Goal: Task Accomplishment & Management: Manage account settings

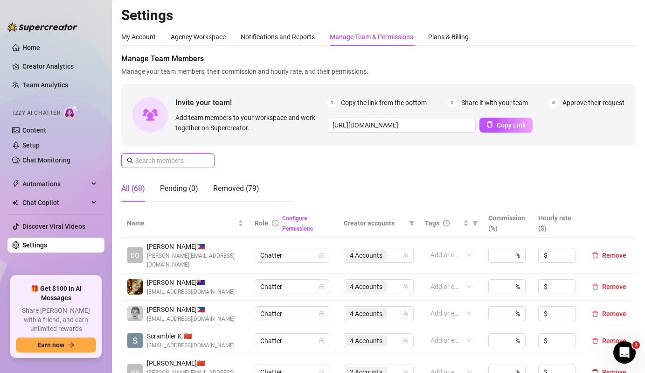
click at [185, 159] on input "text" at bounding box center [168, 160] width 66 height 10
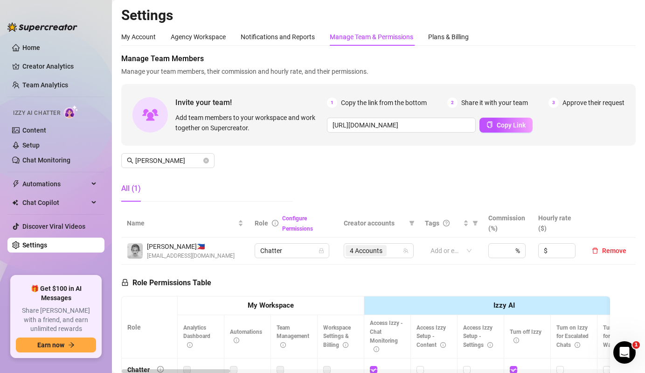
click at [359, 258] on td "4 Accounts" at bounding box center [378, 250] width 81 height 27
click at [375, 256] on span "4 Accounts" at bounding box center [365, 250] width 41 height 11
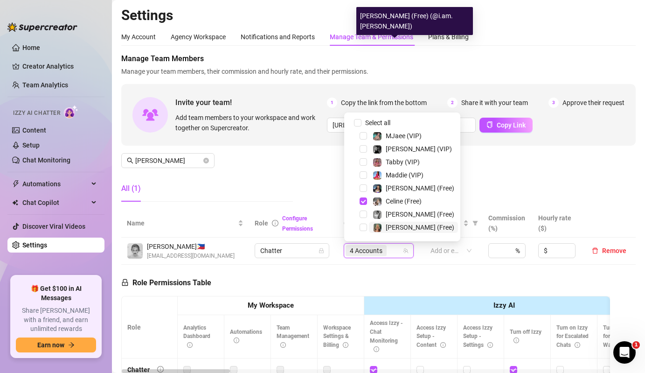
scroll to position [181, 0]
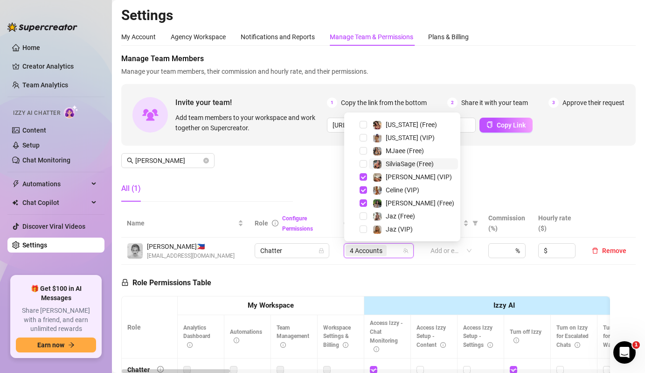
click at [391, 165] on span "SilviaSage (Free)" at bounding box center [410, 163] width 48 height 7
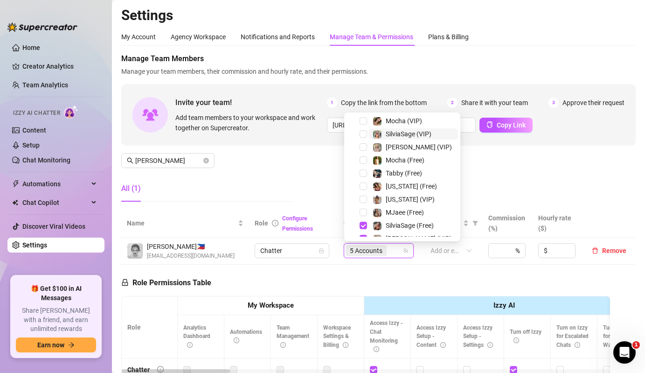
click at [387, 135] on span "SilviaSage (VIP)" at bounding box center [409, 133] width 46 height 7
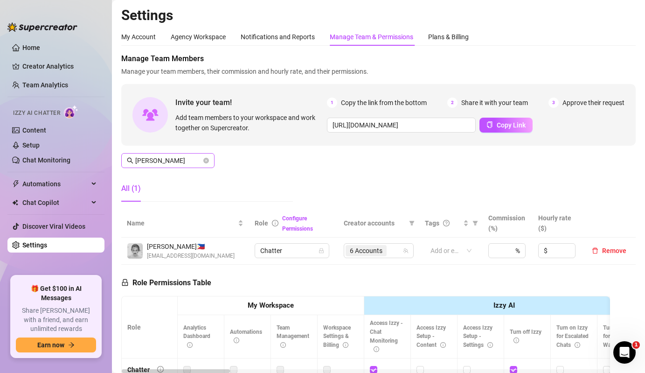
click at [182, 166] on span "[PERSON_NAME]" at bounding box center [167, 160] width 93 height 15
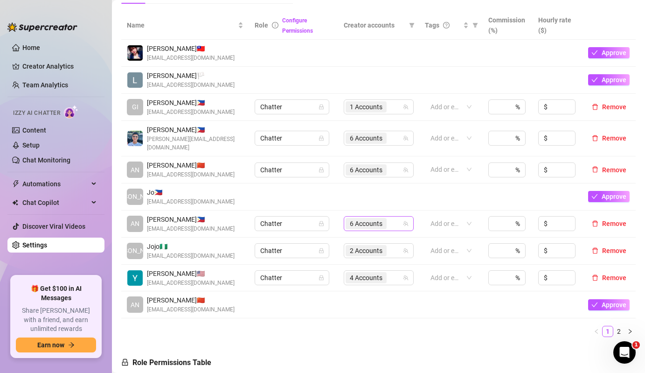
scroll to position [190, 0]
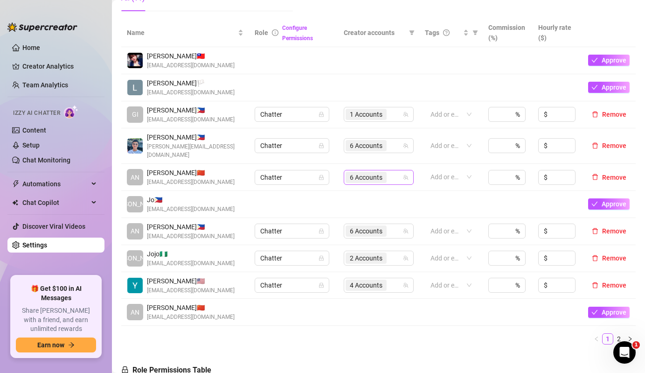
click at [376, 172] on span "6 Accounts" at bounding box center [366, 177] width 33 height 10
type input "[PERSON_NAME]"
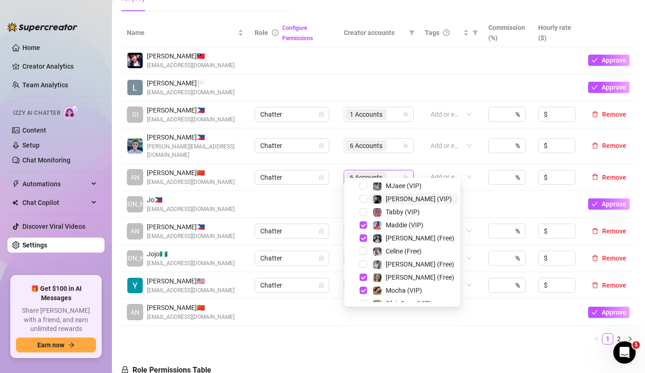
scroll to position [16, 0]
click at [361, 200] on span "Select tree node" at bounding box center [362, 197] width 7 height 7
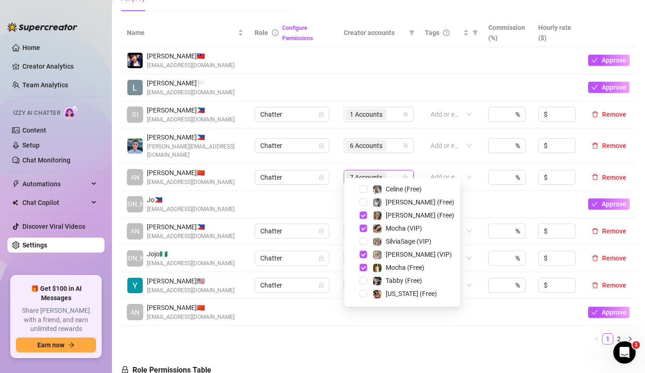
scroll to position [83, 0]
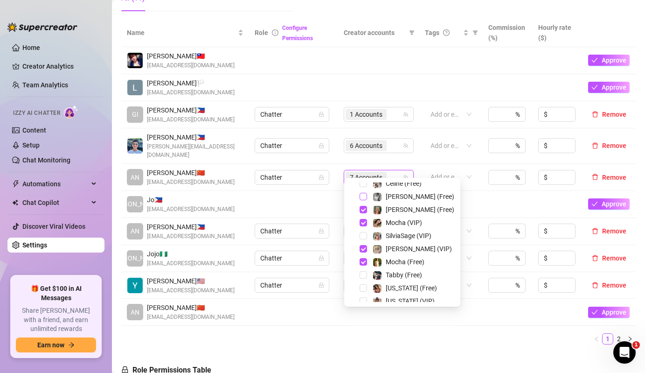
click at [362, 197] on span "Select tree node" at bounding box center [362, 196] width 7 height 7
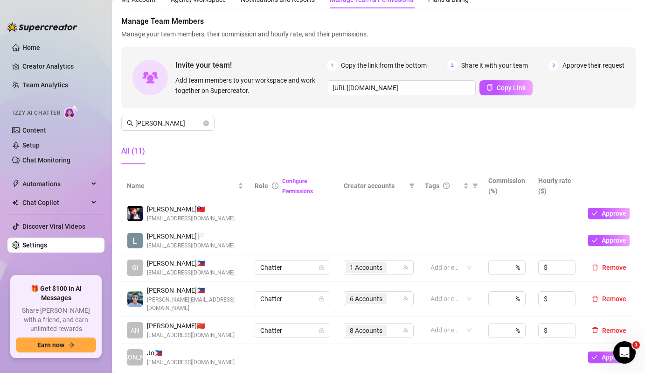
scroll to position [127, 0]
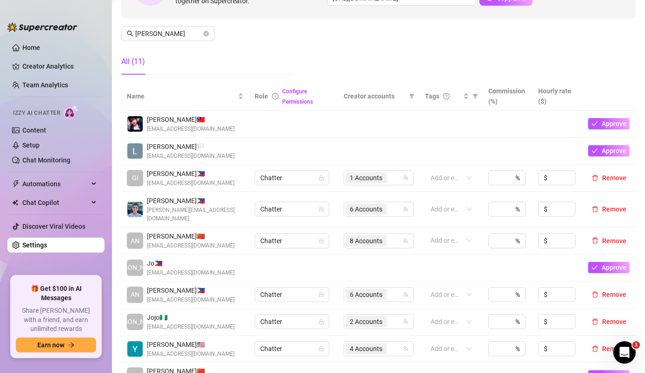
click at [378, 239] on td "8 Accounts" at bounding box center [378, 240] width 81 height 27
click at [389, 235] on input "search" at bounding box center [389, 240] width 2 height 11
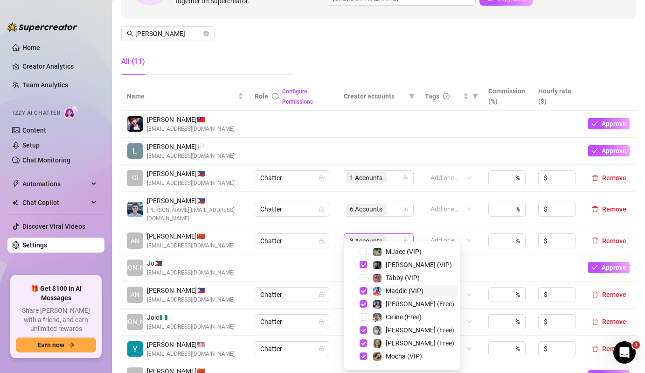
scroll to position [181, 0]
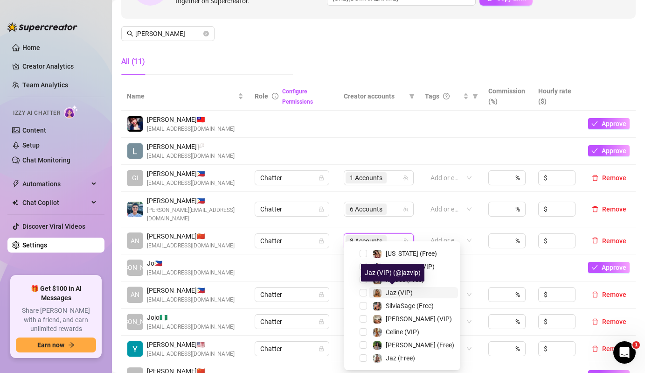
click at [374, 297] on div at bounding box center [377, 292] width 9 height 11
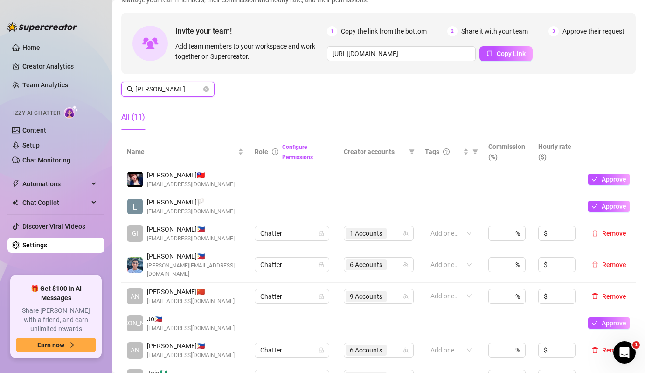
click at [180, 88] on input "[PERSON_NAME]" at bounding box center [168, 89] width 66 height 10
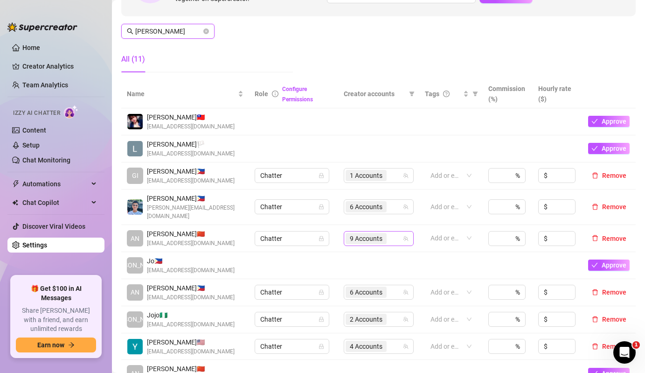
click at [347, 232] on div "9 Accounts" at bounding box center [366, 238] width 43 height 13
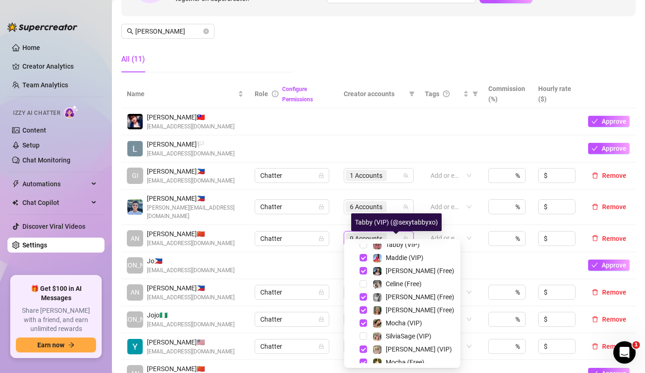
scroll to position [46, 0]
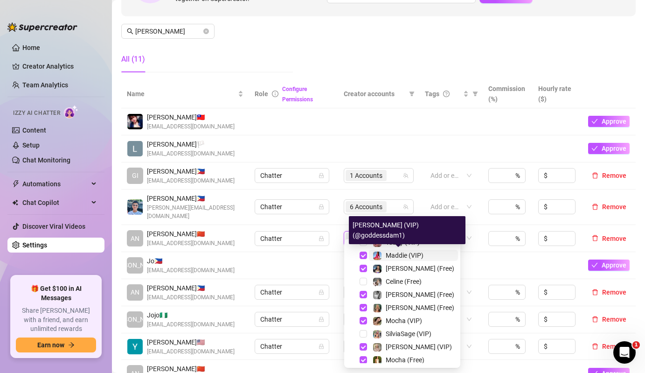
click at [380, 256] on img at bounding box center [377, 255] width 8 height 8
click at [381, 265] on div at bounding box center [377, 267] width 9 height 11
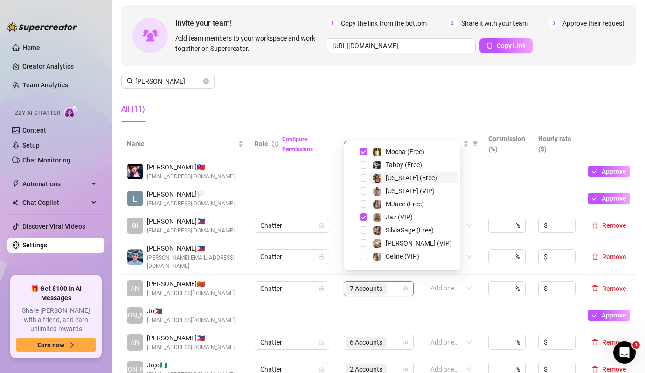
scroll to position [181, 0]
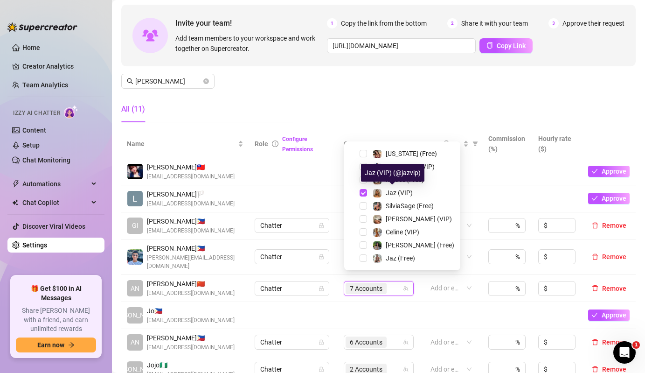
click at [324, 180] on td at bounding box center [293, 171] width 89 height 27
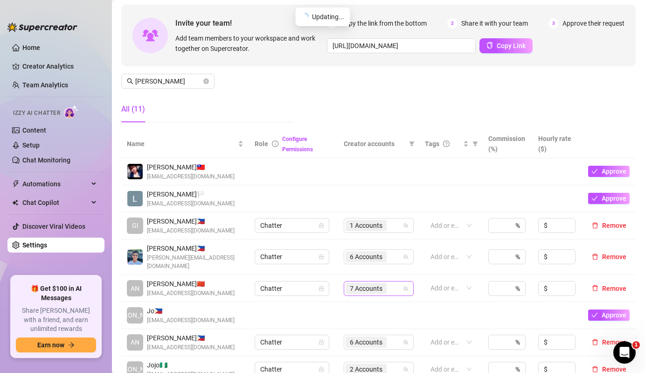
click at [363, 283] on span "7 Accounts" at bounding box center [366, 288] width 33 height 10
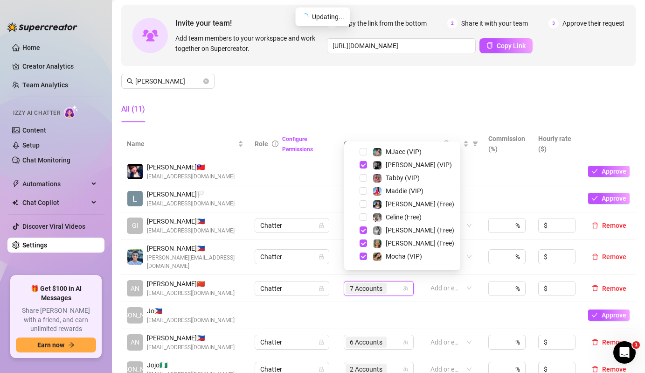
scroll to position [0, 0]
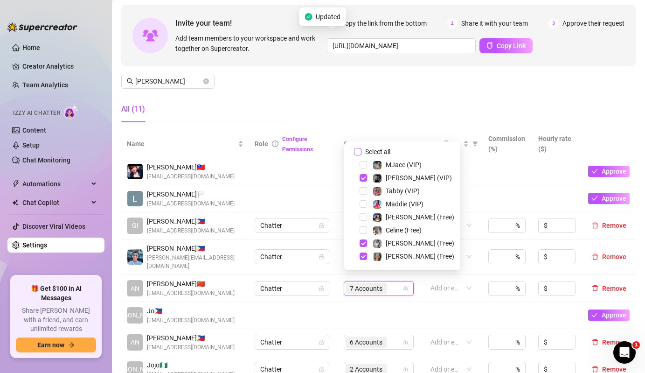
click at [358, 150] on input "Select all" at bounding box center [357, 151] width 7 height 7
checkbox input "false"
click at [364, 176] on span "Select tree node" at bounding box center [362, 177] width 7 height 7
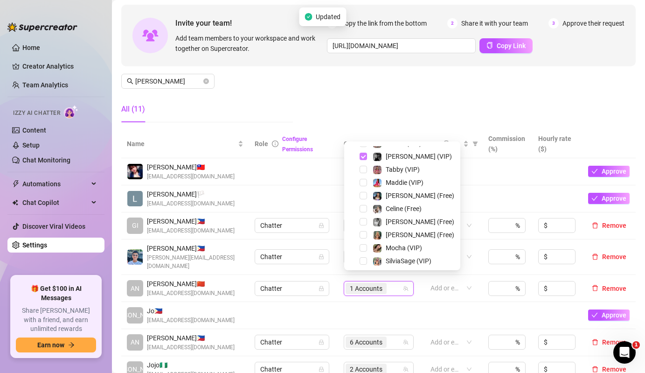
scroll to position [39, 0]
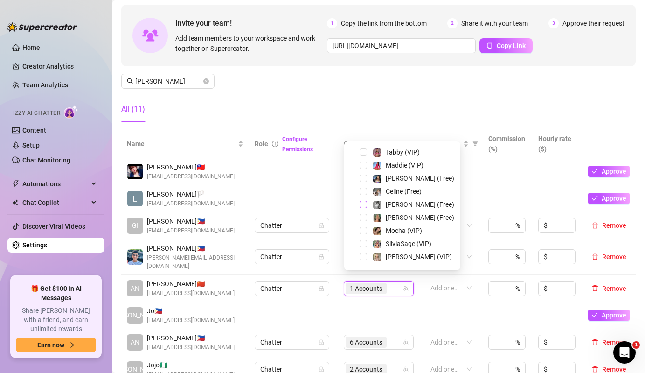
click at [364, 201] on span "Select tree node" at bounding box center [362, 203] width 7 height 7
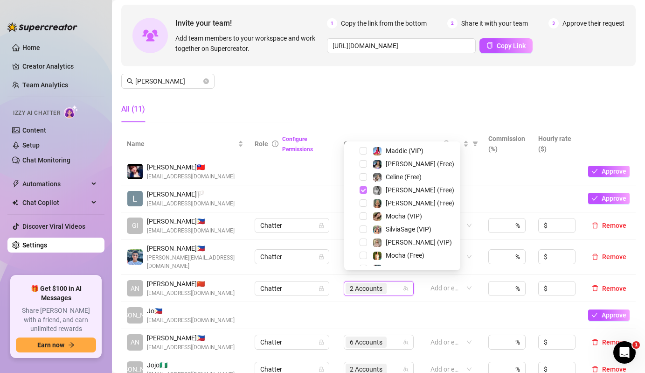
scroll to position [74, 0]
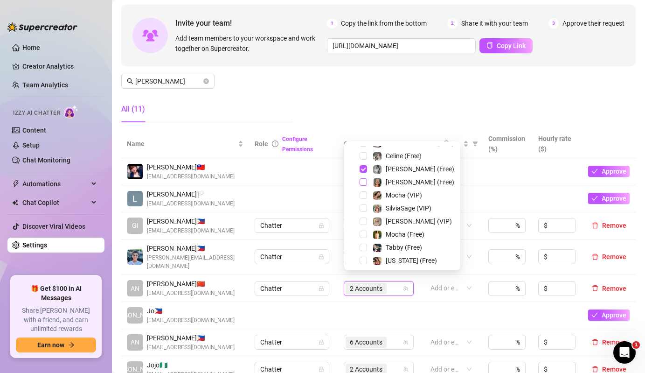
click at [363, 180] on span "Select tree node" at bounding box center [362, 181] width 7 height 7
click at [364, 187] on div "[PERSON_NAME] (Free)" at bounding box center [401, 181] width 111 height 11
click at [364, 194] on span "Select tree node" at bounding box center [362, 194] width 7 height 7
click at [366, 223] on span "Select tree node" at bounding box center [362, 220] width 7 height 7
click at [365, 232] on span "Select tree node" at bounding box center [362, 233] width 7 height 7
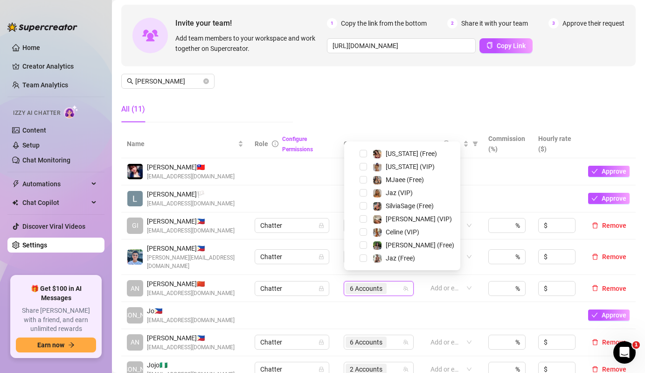
scroll to position [157, 0]
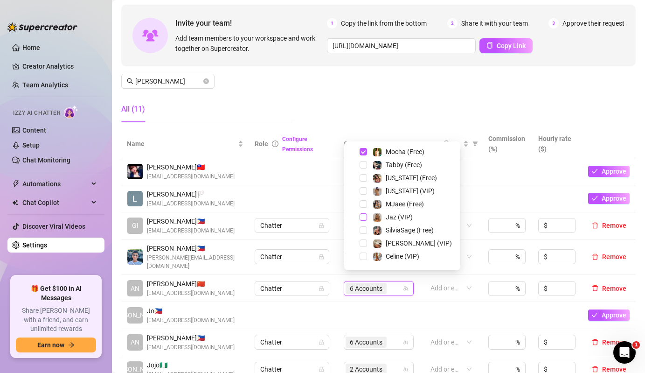
click at [365, 216] on span "Select tree node" at bounding box center [362, 216] width 7 height 7
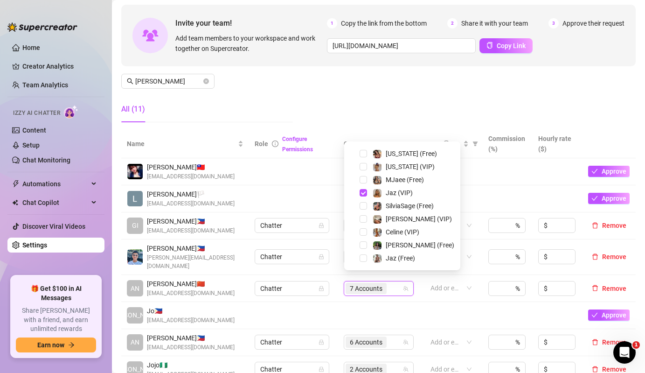
click at [366, 262] on div "Jaz (Free)" at bounding box center [401, 257] width 111 height 11
click at [359, 254] on div "Jaz (Free)" at bounding box center [401, 257] width 111 height 11
click at [362, 257] on span "Select tree node" at bounding box center [362, 257] width 7 height 7
click at [292, 187] on td at bounding box center [293, 198] width 89 height 27
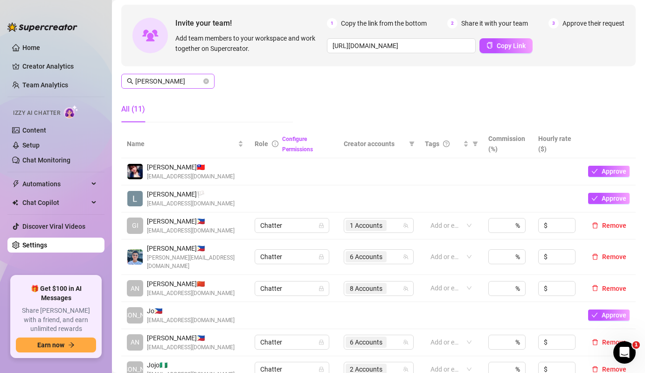
click at [155, 87] on span "[PERSON_NAME]" at bounding box center [167, 81] width 93 height 15
click at [167, 82] on input "[PERSON_NAME]" at bounding box center [168, 81] width 66 height 10
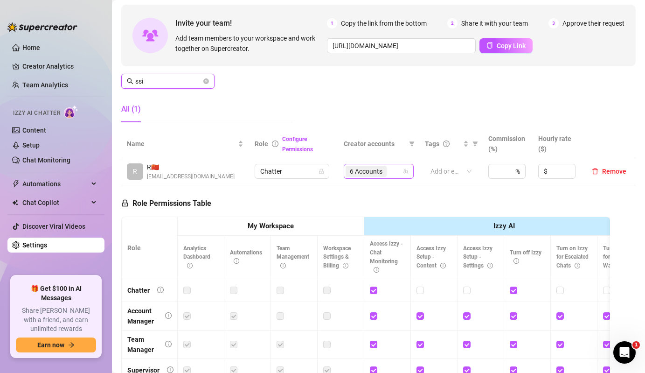
click at [377, 175] on span "6 Accounts" at bounding box center [366, 171] width 33 height 10
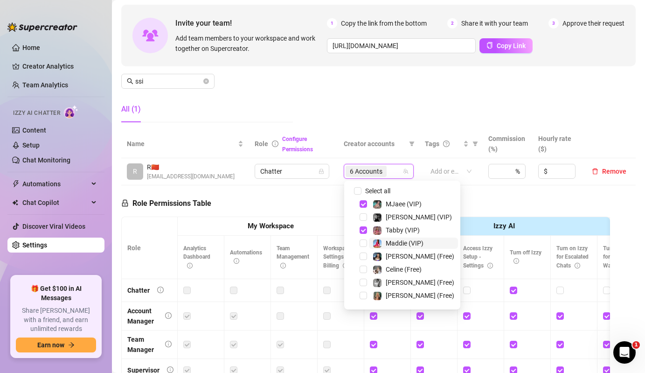
click at [387, 242] on span "Maddie (VIP)" at bounding box center [405, 242] width 38 height 7
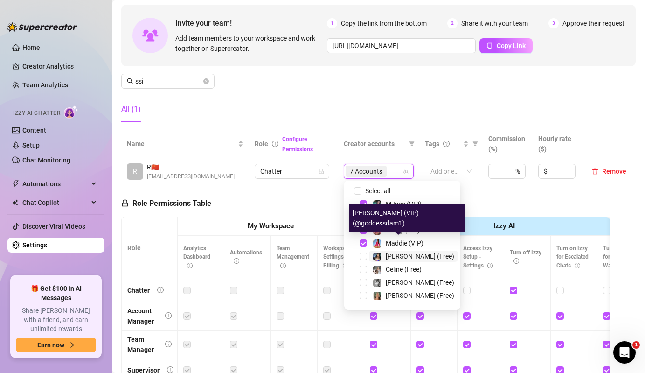
click at [387, 259] on span "[PERSON_NAME] (Free)" at bounding box center [420, 255] width 69 height 7
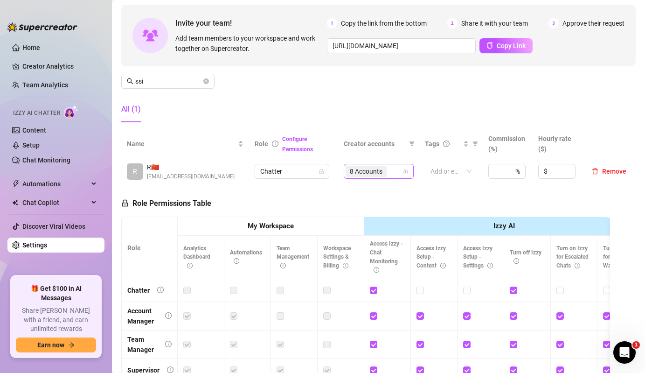
click at [384, 175] on span "8 Accounts" at bounding box center [365, 171] width 41 height 11
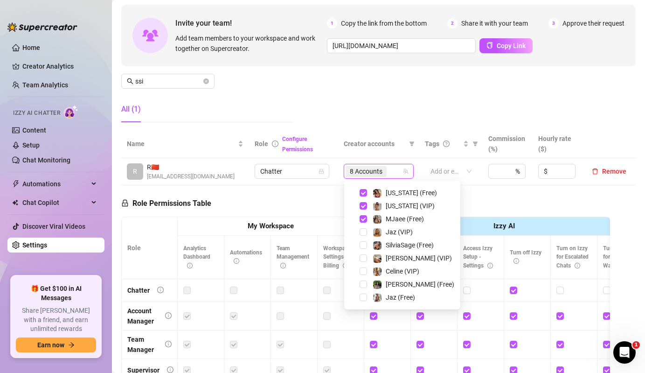
click at [293, 144] on div "Configure Permissions" at bounding box center [307, 143] width 50 height 21
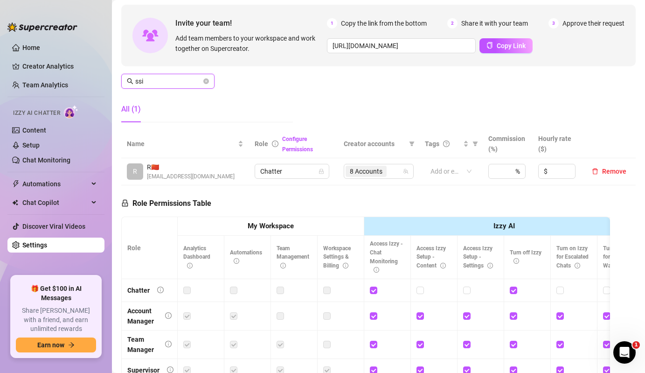
click at [176, 83] on input "ssi" at bounding box center [168, 81] width 66 height 10
click at [387, 168] on span "6 Accounts" at bounding box center [365, 171] width 41 height 11
type input "[PERSON_NAME]"
